Goal: Communication & Community: Connect with others

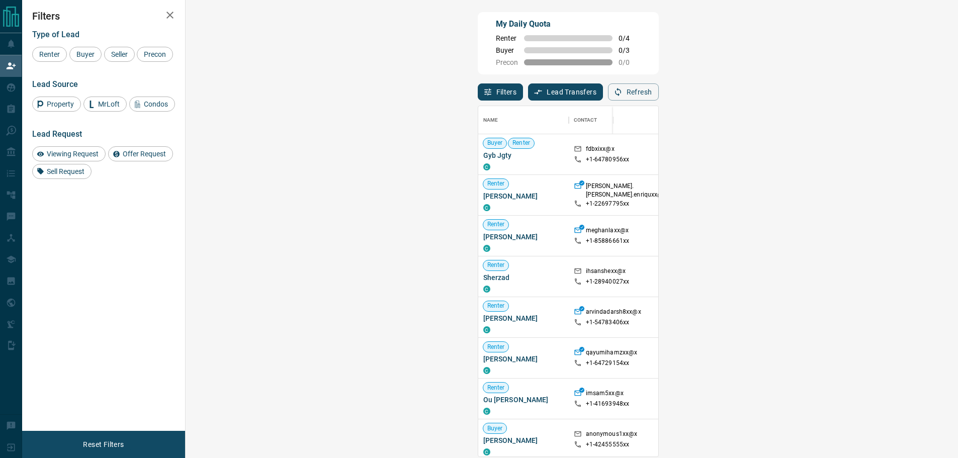
scroll to position [343, 743]
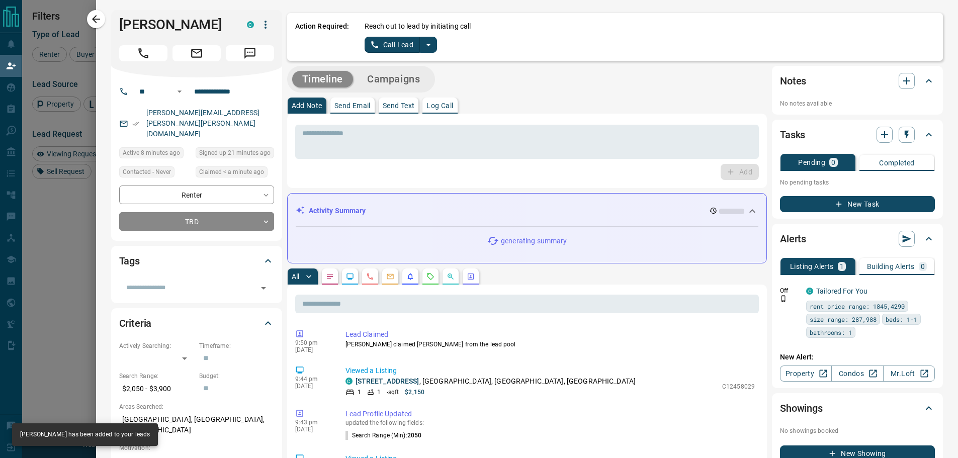
click at [347, 80] on div "Timeline Campaigns" at bounding box center [361, 79] width 142 height 21
click at [443, 102] on button "Log Call" at bounding box center [440, 106] width 35 height 16
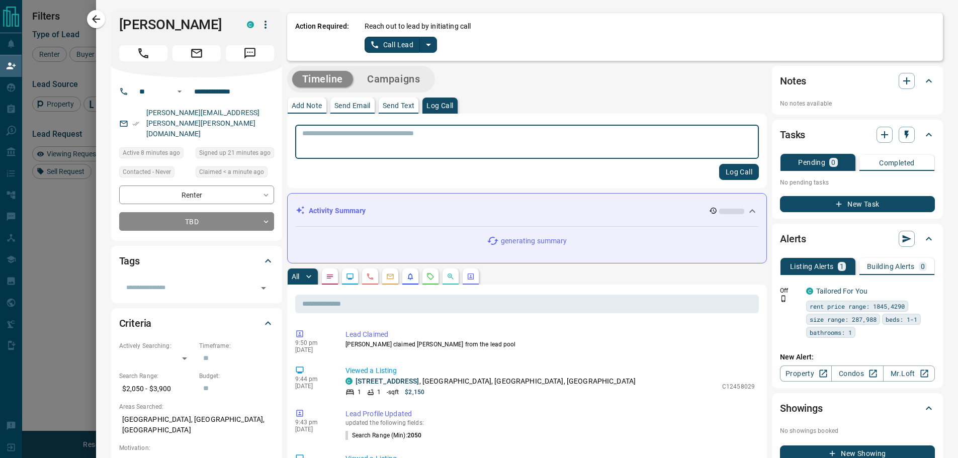
click at [401, 149] on textarea at bounding box center [527, 142] width 450 height 26
type textarea "*****"
click at [737, 171] on button "Log Call" at bounding box center [739, 172] width 40 height 16
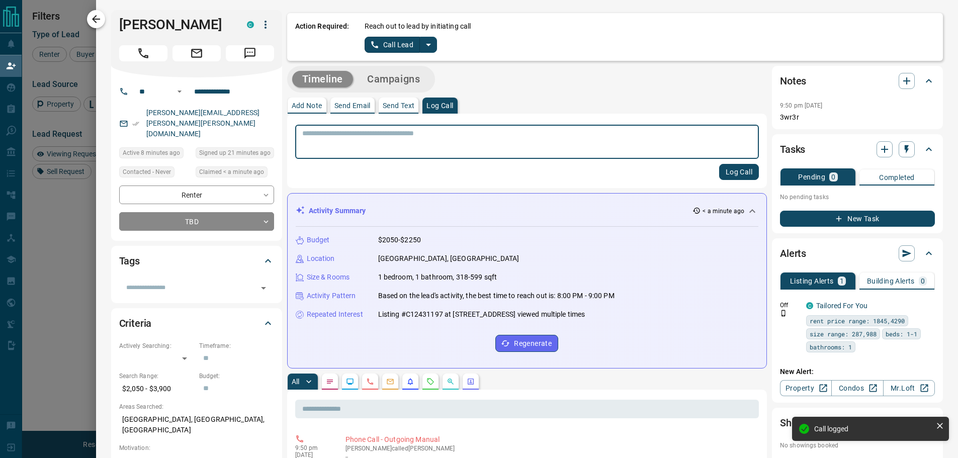
click at [97, 16] on icon "button" at bounding box center [96, 19] width 8 height 8
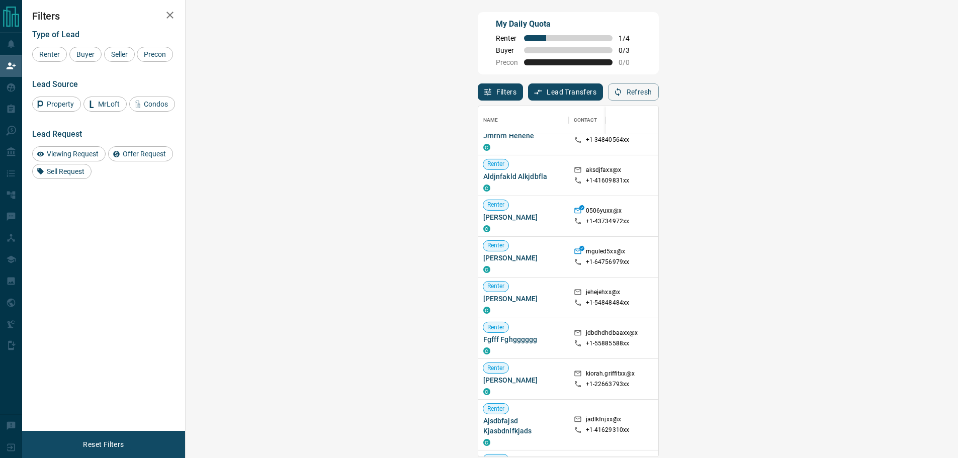
scroll to position [2622, 0]
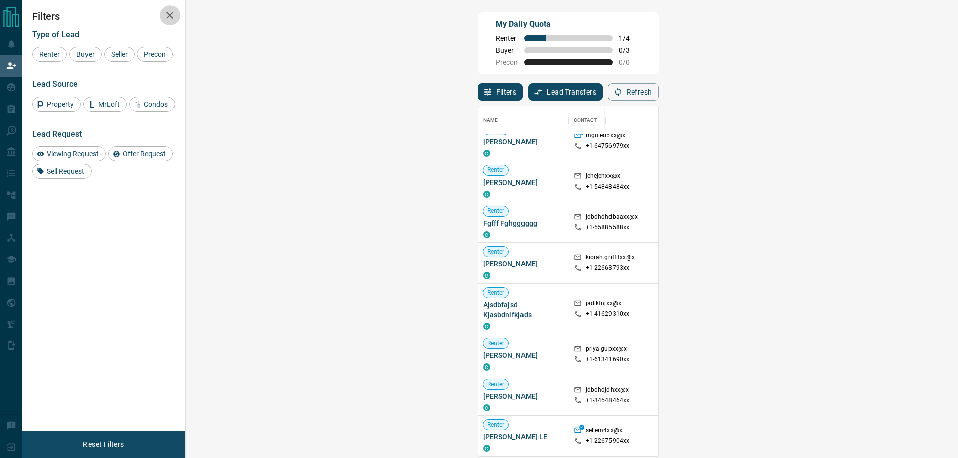
click at [165, 18] on icon "button" at bounding box center [170, 15] width 12 height 12
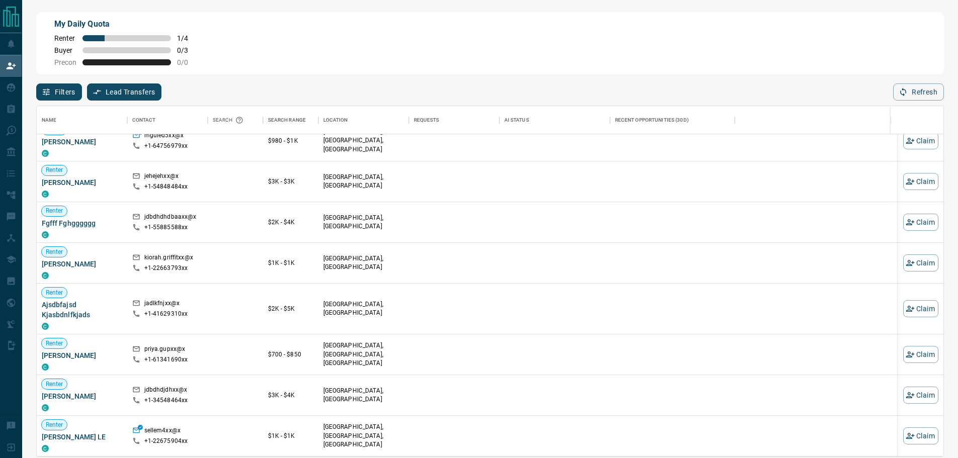
scroll to position [343, 899]
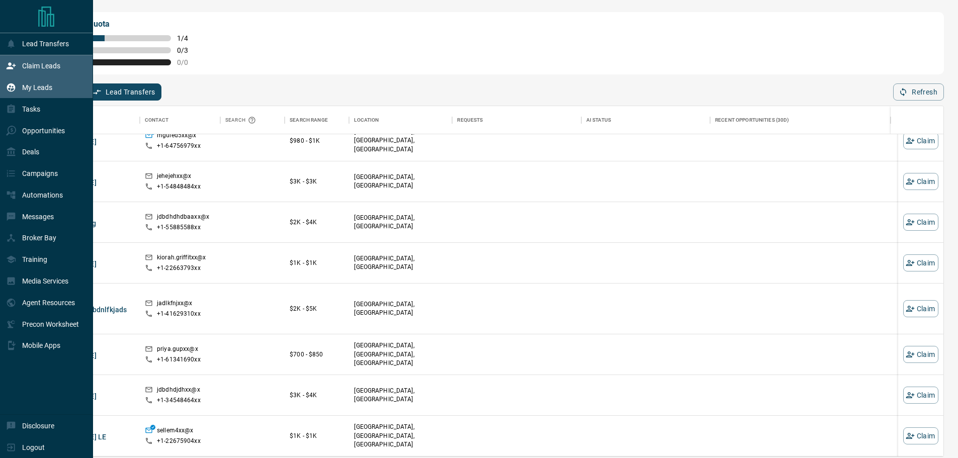
click at [43, 84] on p "My Leads" at bounding box center [37, 87] width 30 height 8
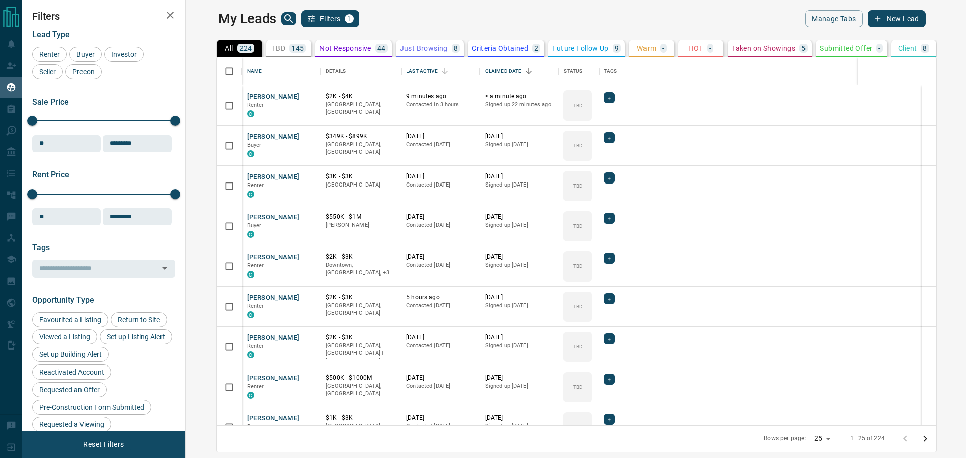
scroll to position [361, 768]
click at [406, 71] on div "Last Active" at bounding box center [421, 71] width 31 height 28
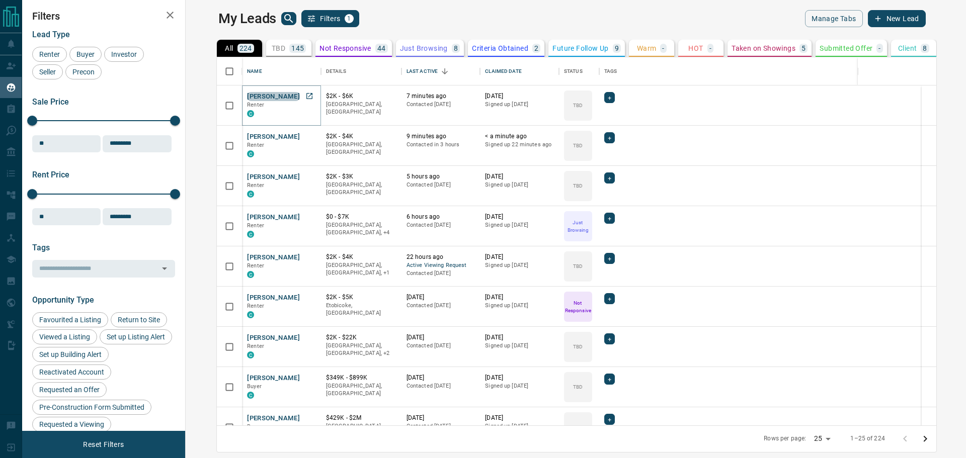
click at [247, 95] on button "[PERSON_NAME]" at bounding box center [273, 97] width 53 height 10
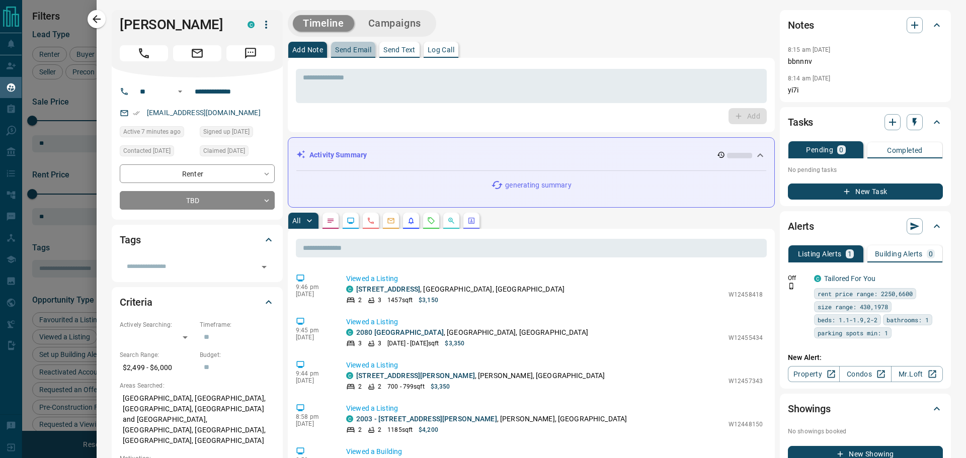
click at [347, 50] on p "Send Email" at bounding box center [353, 49] width 36 height 7
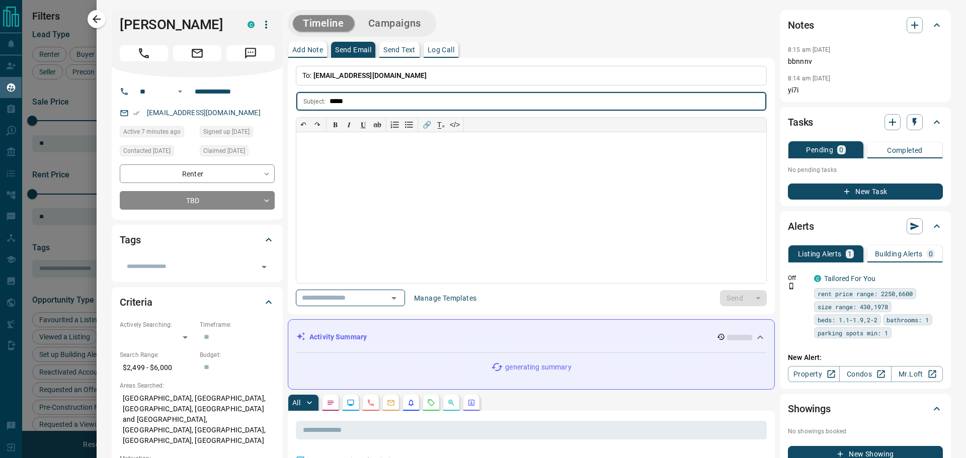
type input "*****"
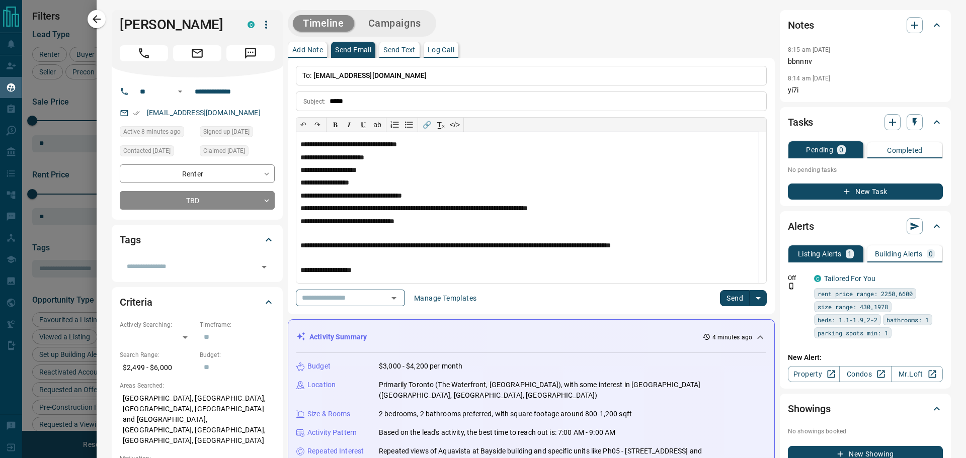
scroll to position [100, 0]
click at [728, 295] on button "Send" at bounding box center [735, 298] width 30 height 16
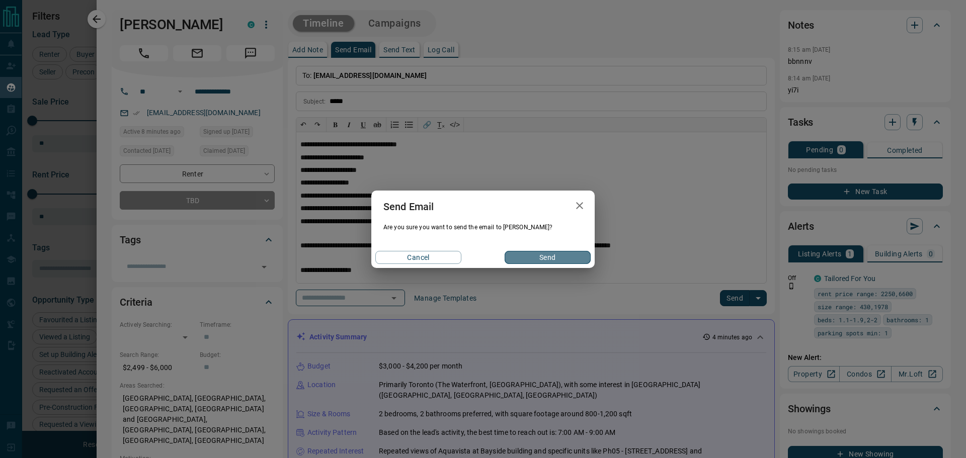
click at [544, 251] on button "Send" at bounding box center [547, 257] width 86 height 13
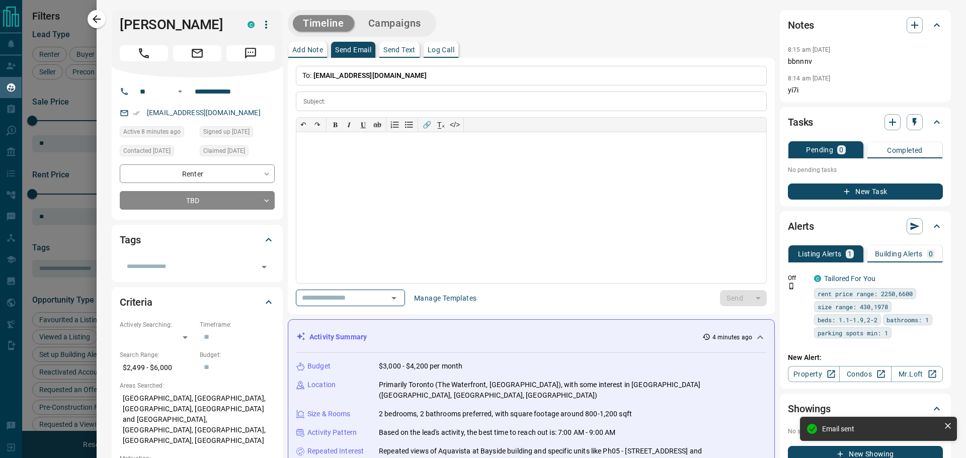
scroll to position [0, 0]
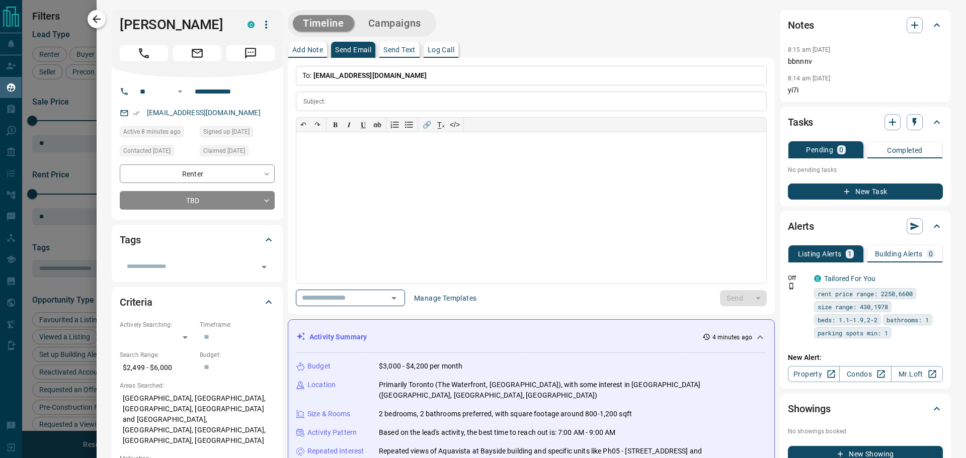
click at [95, 18] on icon "button" at bounding box center [97, 19] width 8 height 8
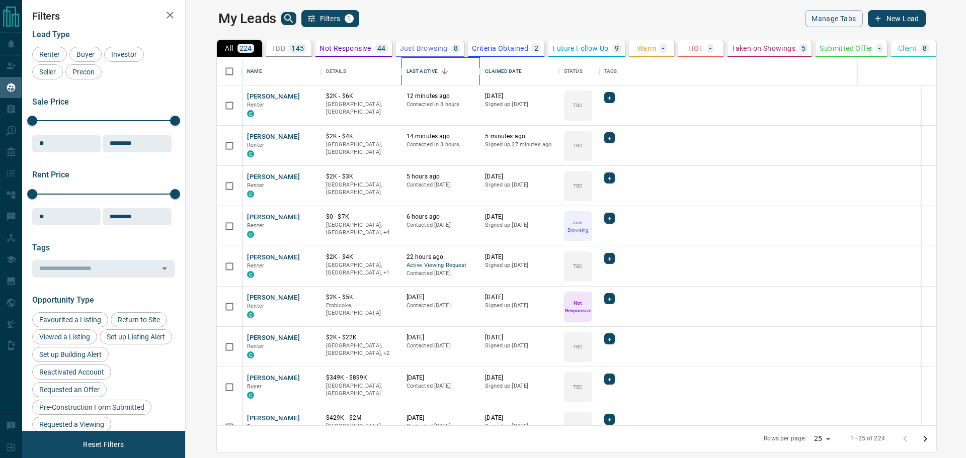
click at [406, 67] on div "Last Active" at bounding box center [421, 71] width 31 height 28
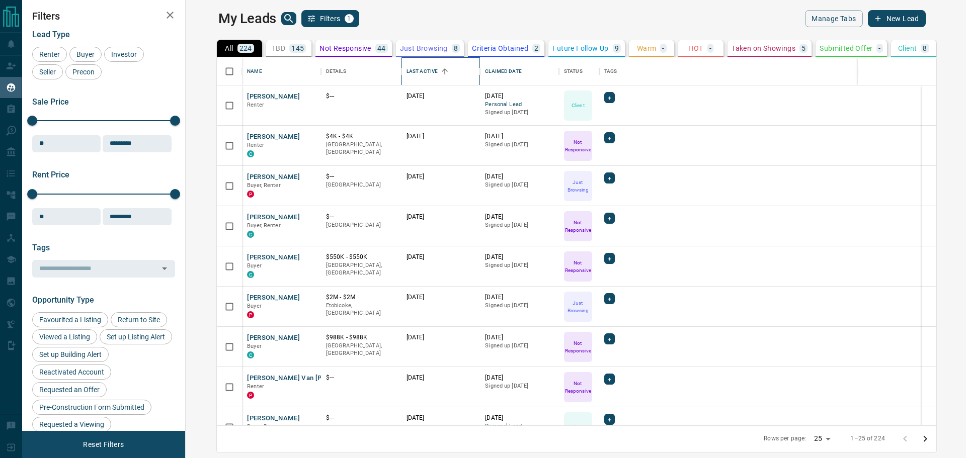
click at [406, 67] on div "Last Active" at bounding box center [421, 71] width 31 height 28
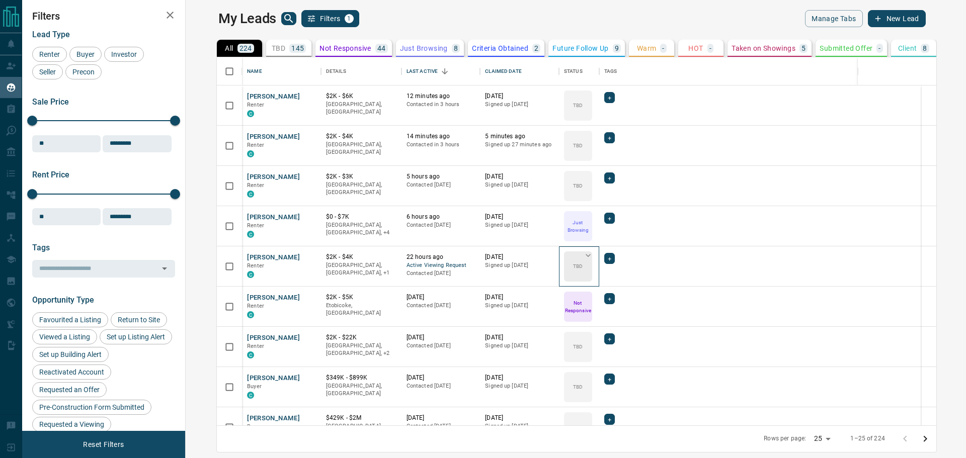
click at [583, 256] on icon at bounding box center [588, 255] width 10 height 10
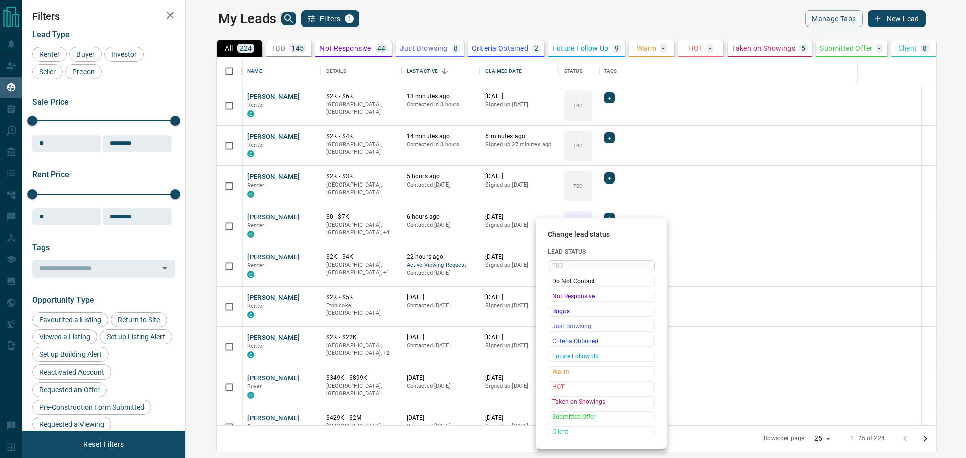
drag, startPoint x: 563, startPoint y: 435, endPoint x: 227, endPoint y: 390, distance: 338.9
click at [563, 434] on span "Client" at bounding box center [601, 432] width 98 height 10
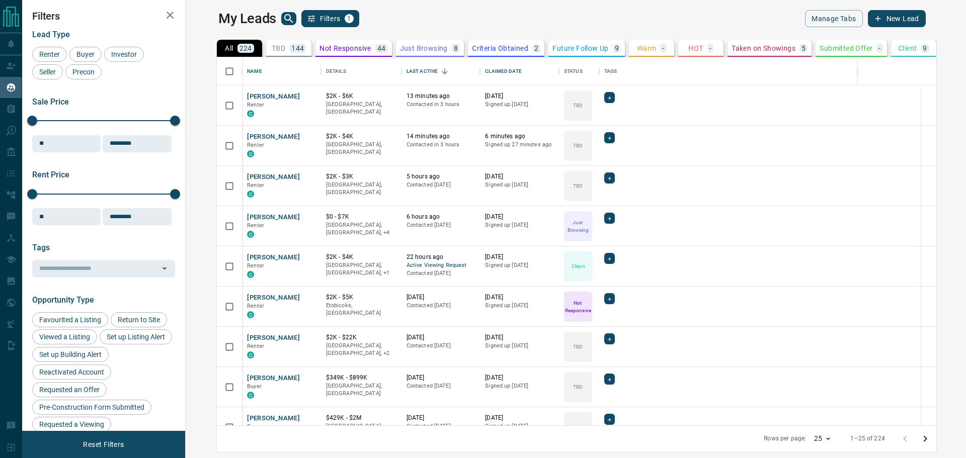
click at [898, 46] on p "Client" at bounding box center [907, 48] width 19 height 7
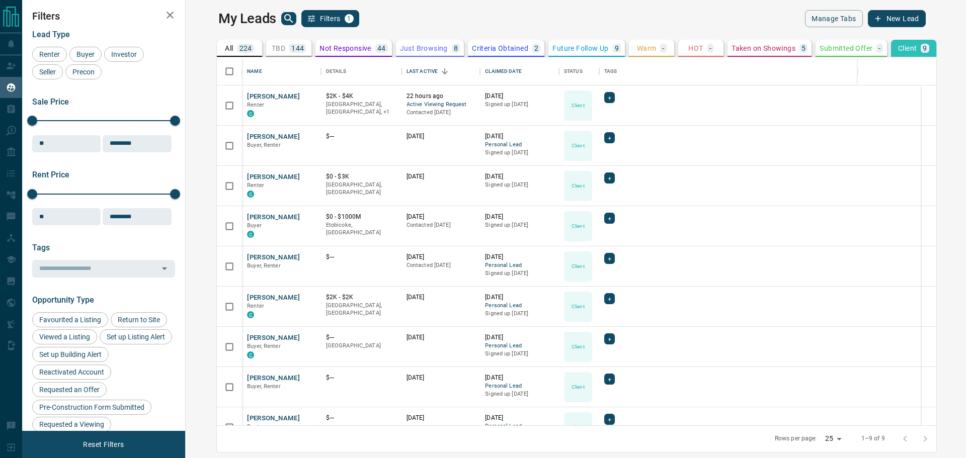
click at [217, 47] on button "All 224" at bounding box center [239, 48] width 45 height 17
